Goal: Find specific page/section: Find specific page/section

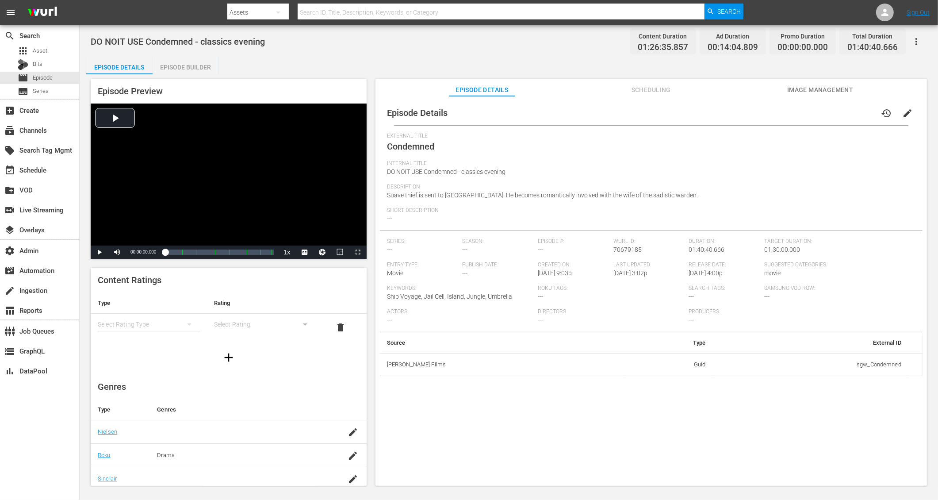
click at [348, 50] on div "DO NOIT USE Condemned - classics evening Content Duration 01:26:35.857 Ad Durat…" at bounding box center [509, 41] width 836 height 20
click at [162, 41] on span "DO NOIT USE Condemned - classics evening" at bounding box center [178, 41] width 174 height 11
copy span "Condemned"
click at [44, 46] on span "Asset" at bounding box center [40, 50] width 15 height 9
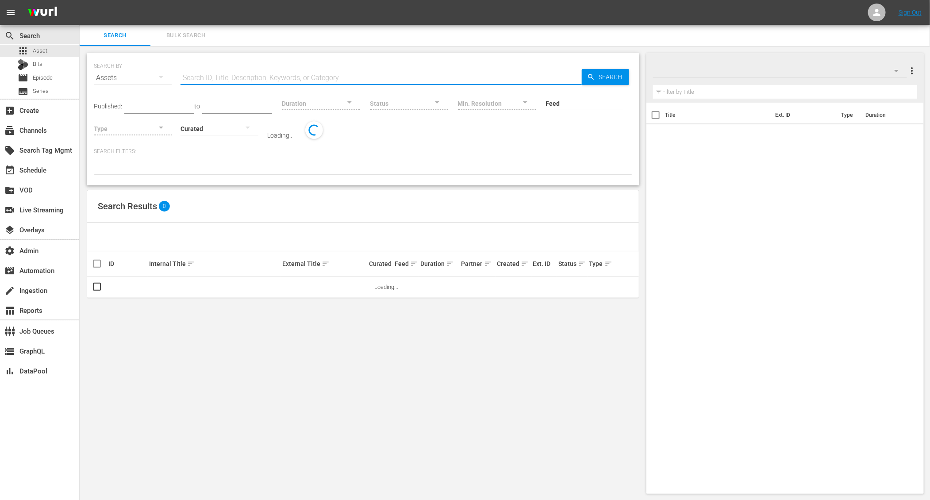
click at [278, 73] on input "text" at bounding box center [380, 77] width 401 height 21
paste input "Condemned"
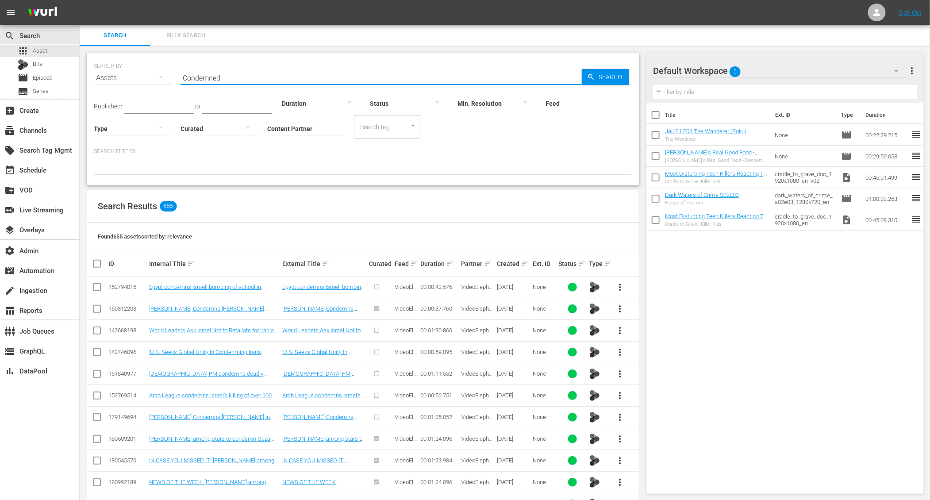
type input "Condemned"
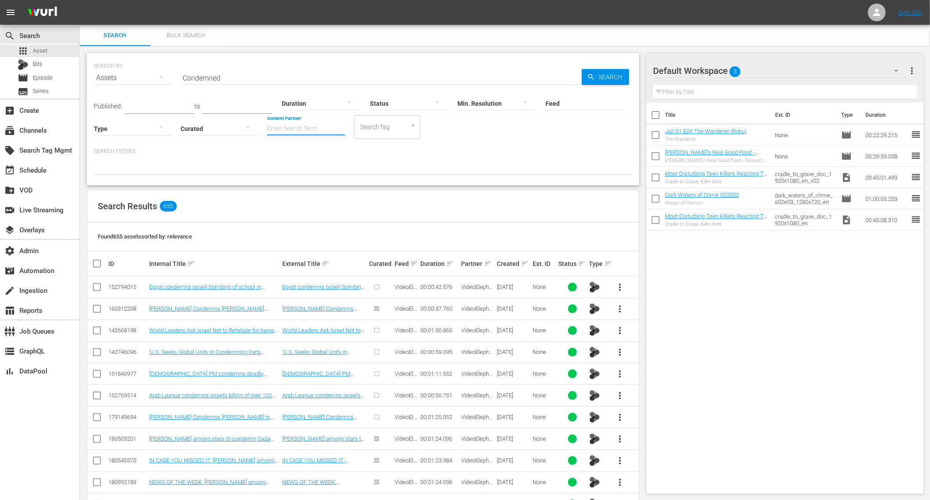
click at [278, 126] on input "Content Partner" at bounding box center [306, 129] width 78 height 32
click at [313, 173] on div "[PERSON_NAME] Films (249)" at bounding box center [339, 174] width 130 height 21
type input "[PERSON_NAME] Films (249)"
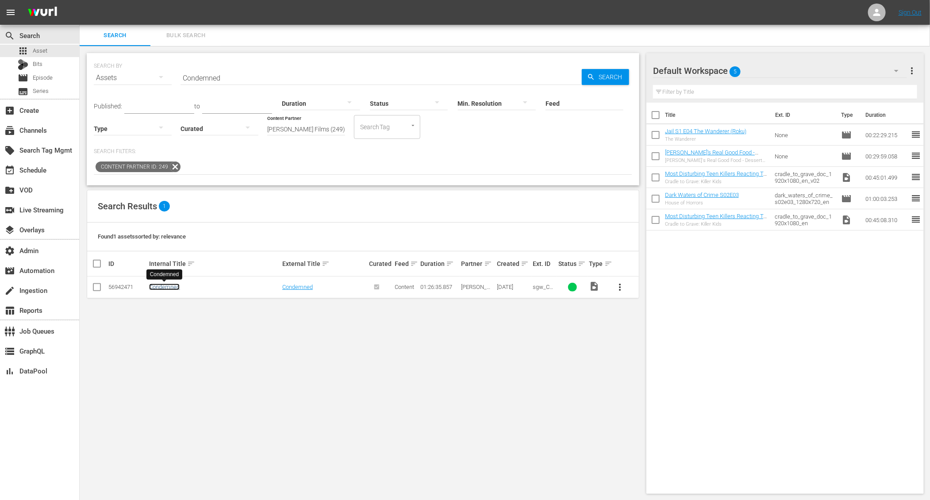
click at [164, 289] on link "Condemned" at bounding box center [164, 286] width 31 height 7
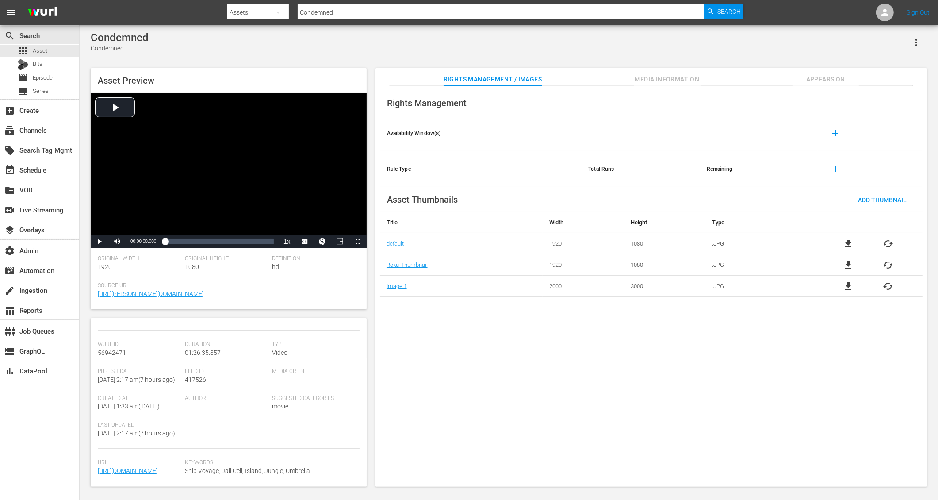
scroll to position [129, 0]
